Goal: Task Accomplishment & Management: Complete application form

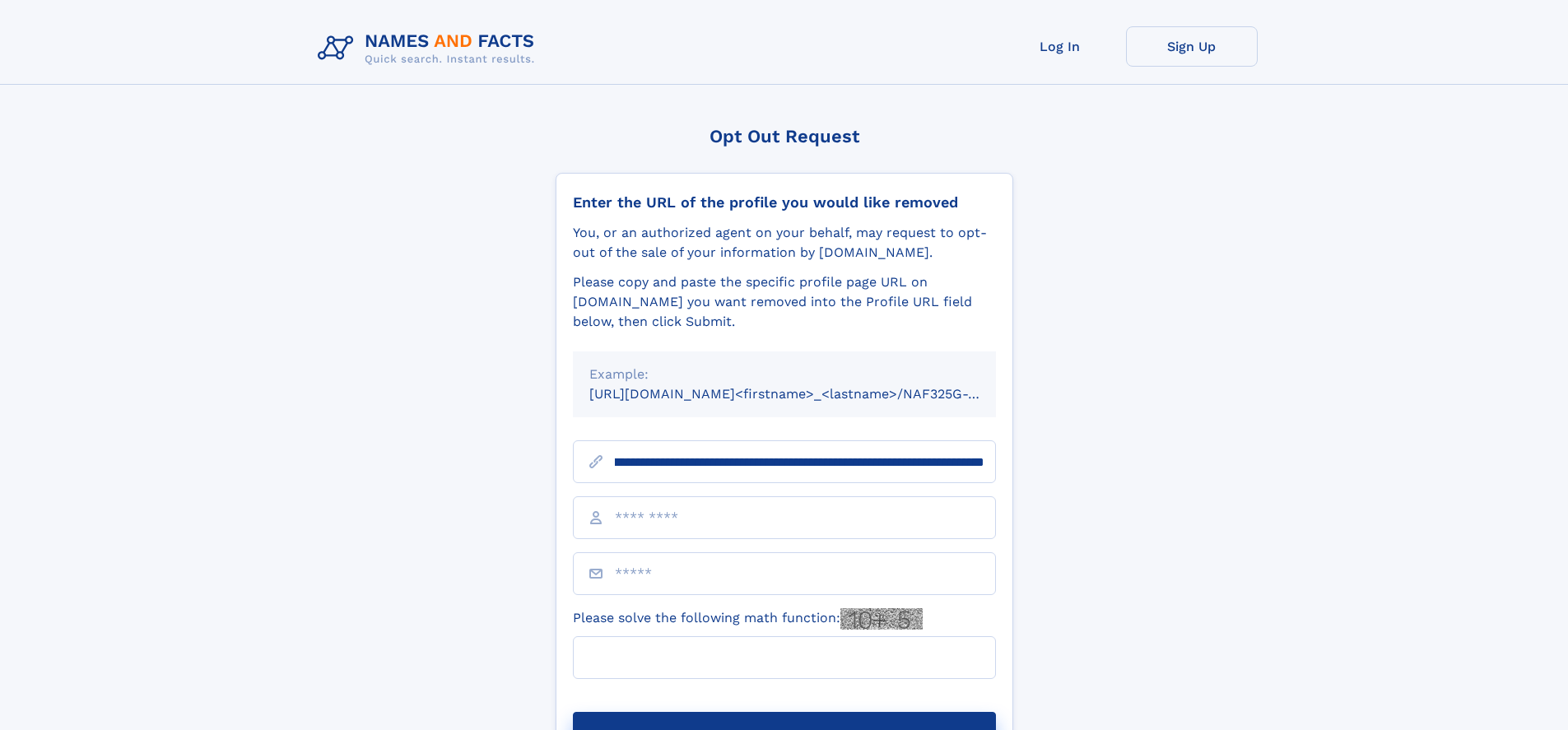
scroll to position [0, 181]
type input "**********"
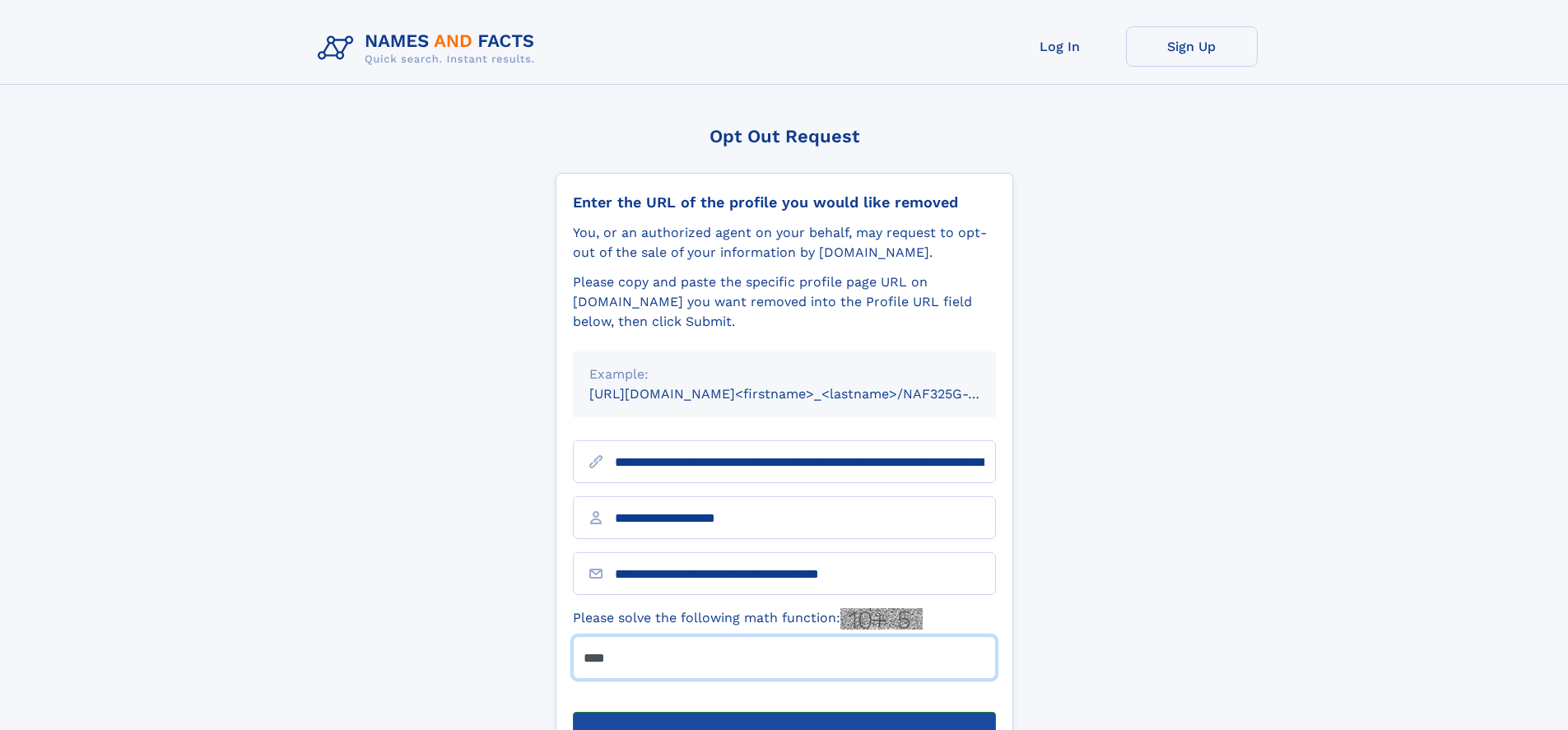
type input "****"
click at [783, 711] on button "Submit Opt Out Request" at bounding box center [784, 737] width 423 height 53
